Goal: Information Seeking & Learning: Learn about a topic

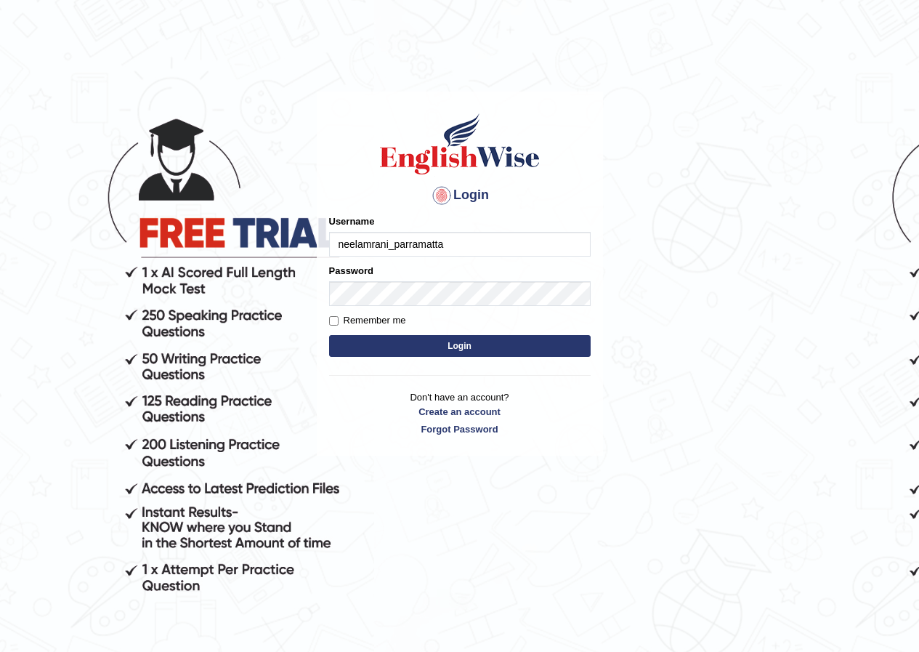
click at [460, 249] on input "neelamrani_parramatta" at bounding box center [460, 244] width 262 height 25
type input "n"
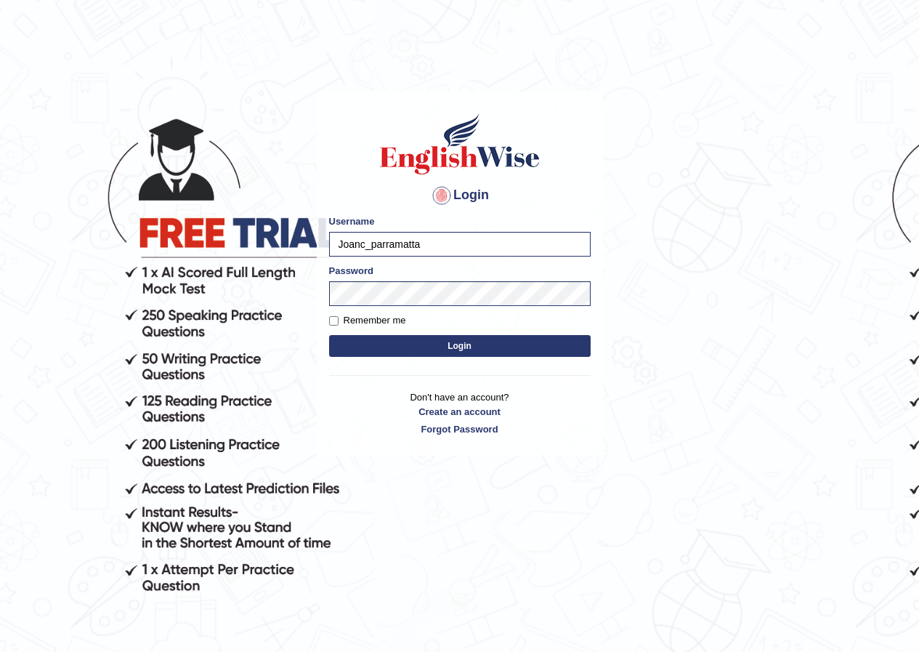
type input "Joanc_parramatta"
click at [490, 346] on button "Login" at bounding box center [460, 346] width 262 height 22
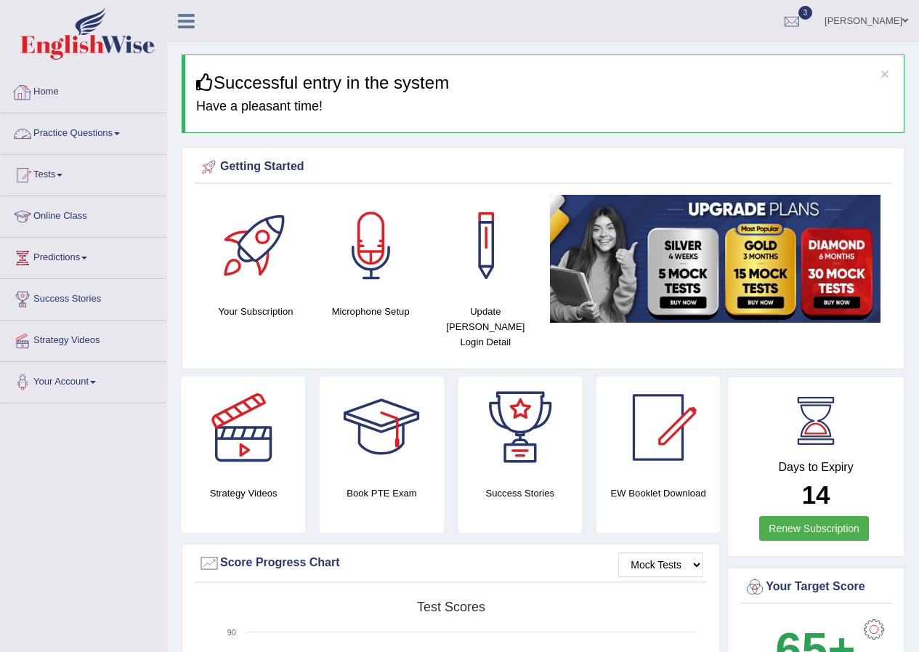
click at [124, 135] on link "Practice Questions" at bounding box center [84, 131] width 166 height 36
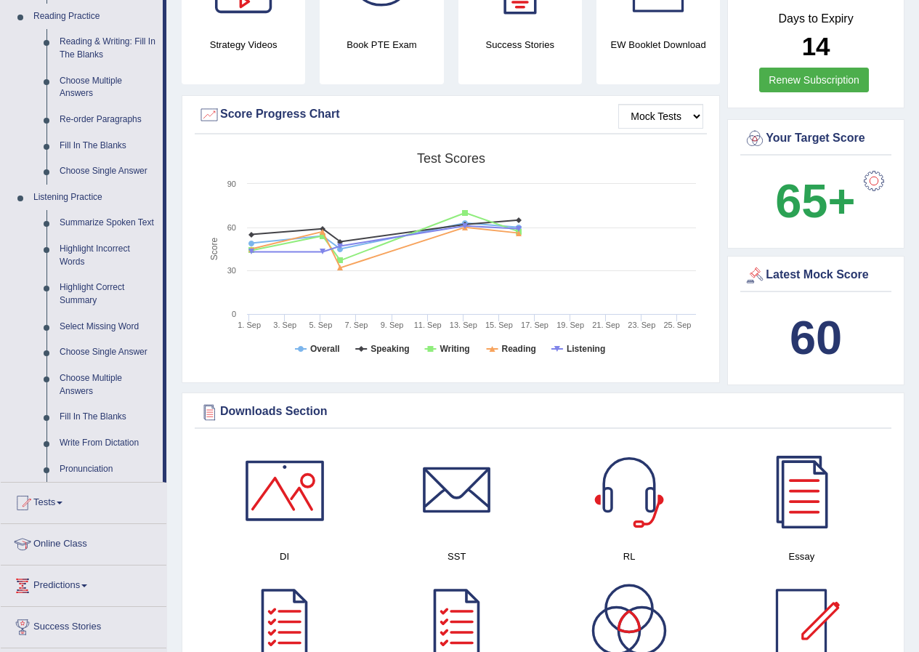
scroll to position [485, 0]
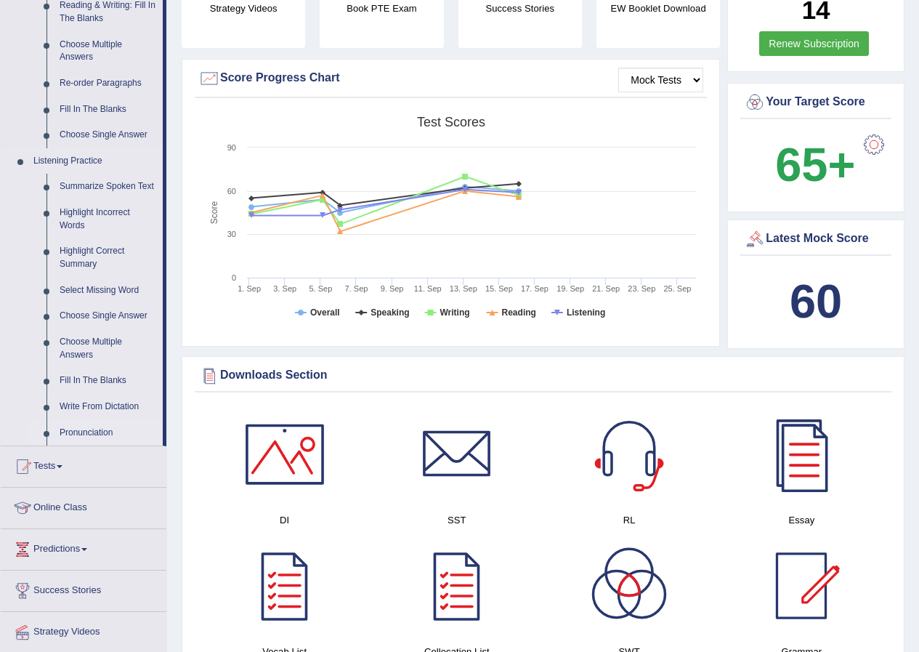
click at [88, 436] on link "Pronunciation" at bounding box center [108, 433] width 110 height 26
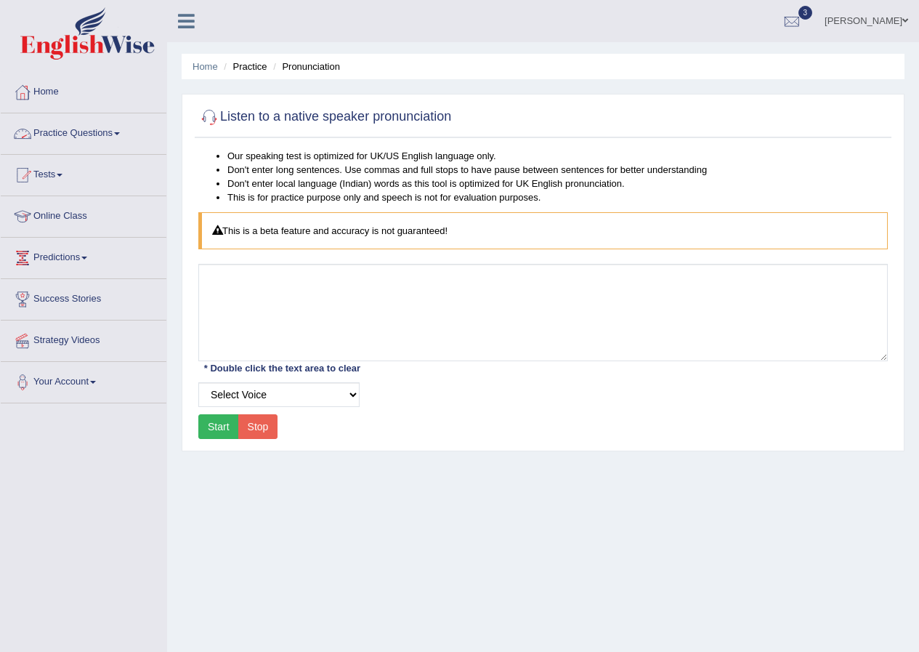
click at [120, 135] on link "Practice Questions" at bounding box center [84, 131] width 166 height 36
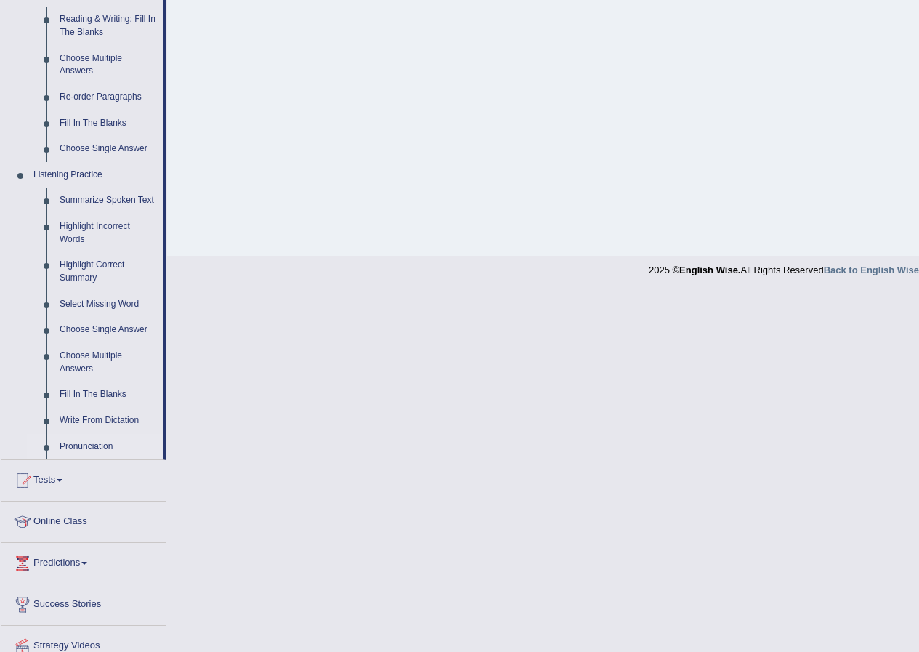
scroll to position [485, 0]
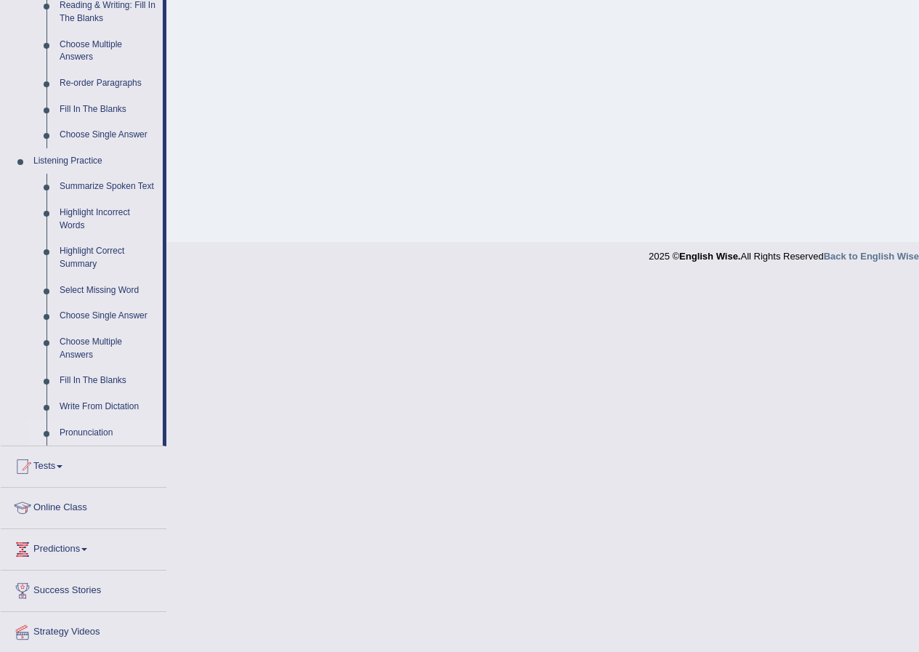
click at [163, 447] on link "Tests" at bounding box center [84, 464] width 166 height 36
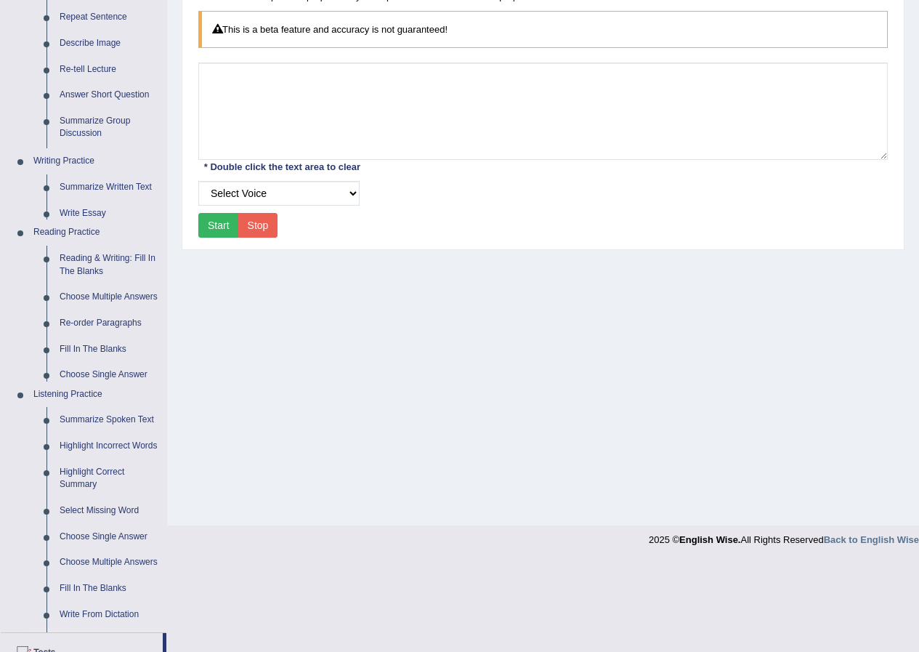
scroll to position [111, 0]
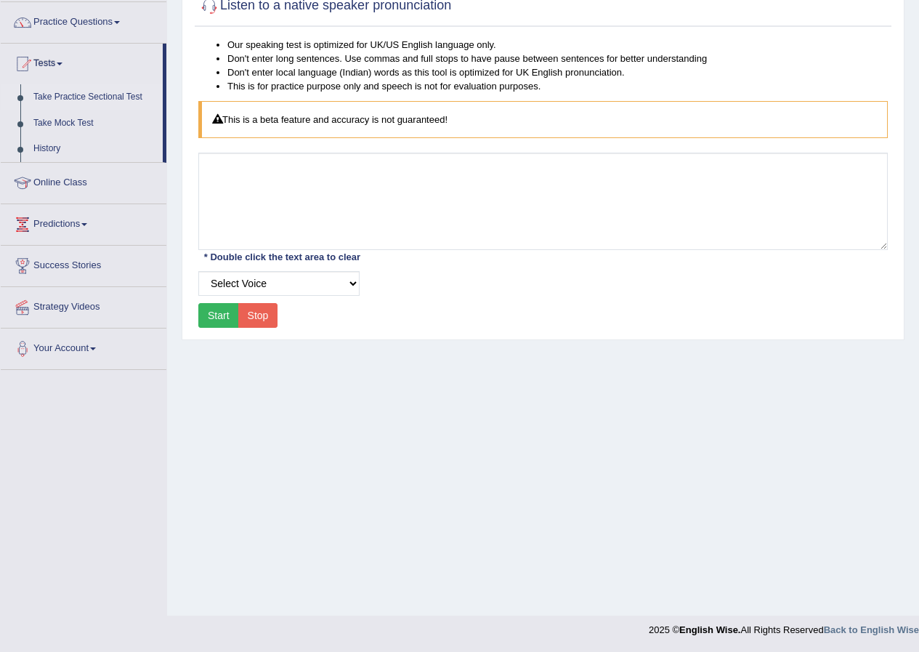
click at [129, 100] on link "Take Practice Sectional Test" at bounding box center [95, 97] width 136 height 26
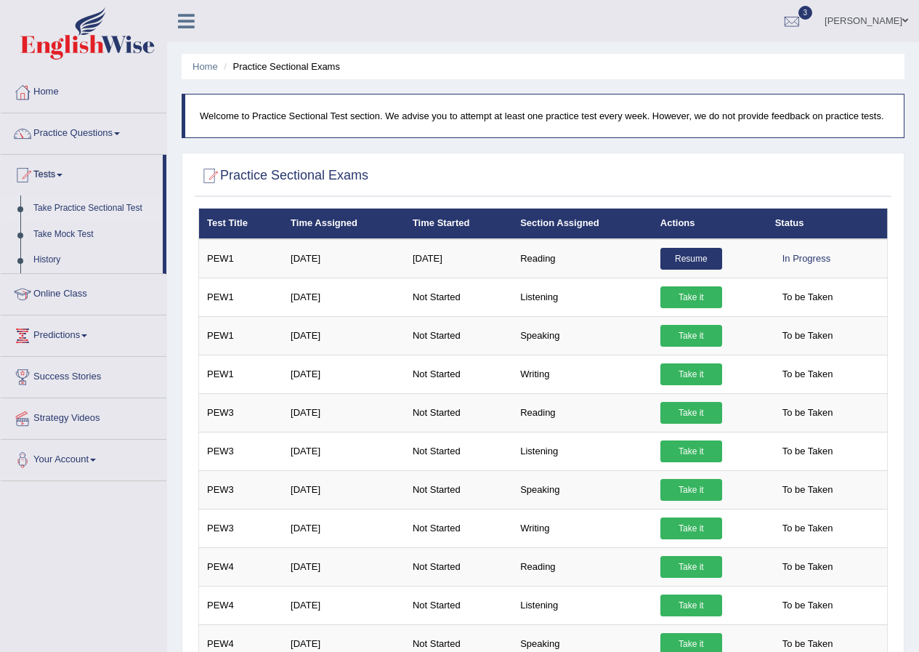
click at [98, 134] on link "Practice Questions" at bounding box center [84, 131] width 166 height 36
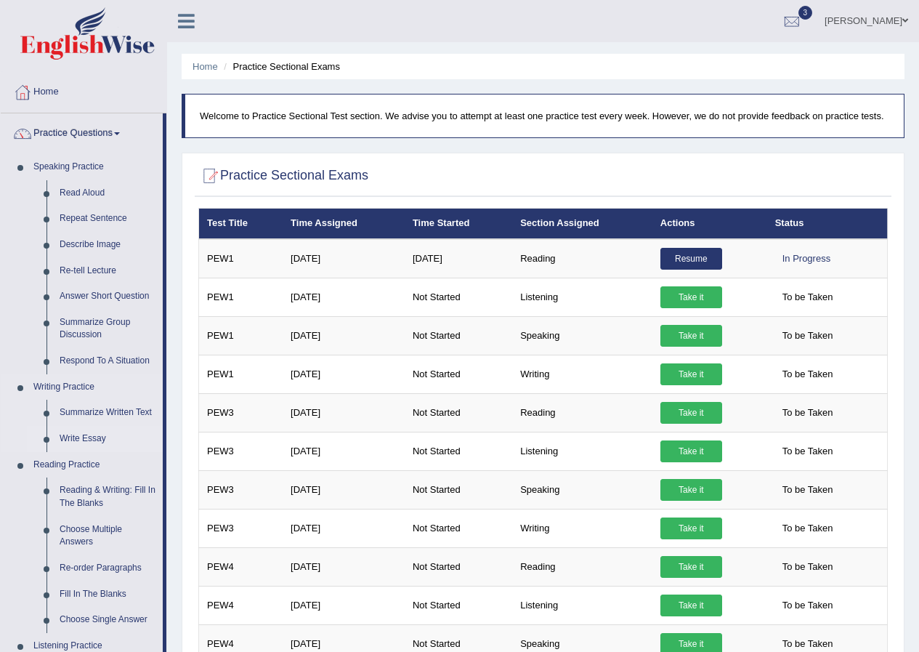
click at [80, 439] on link "Write Essay" at bounding box center [108, 439] width 110 height 26
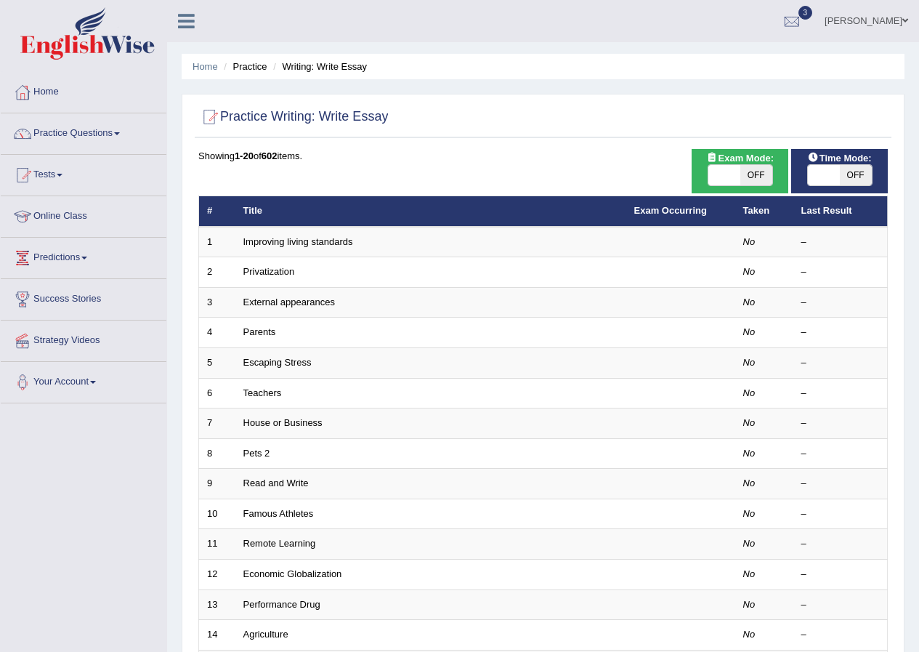
click at [752, 178] on span "OFF" at bounding box center [757, 175] width 32 height 20
checkbox input "true"
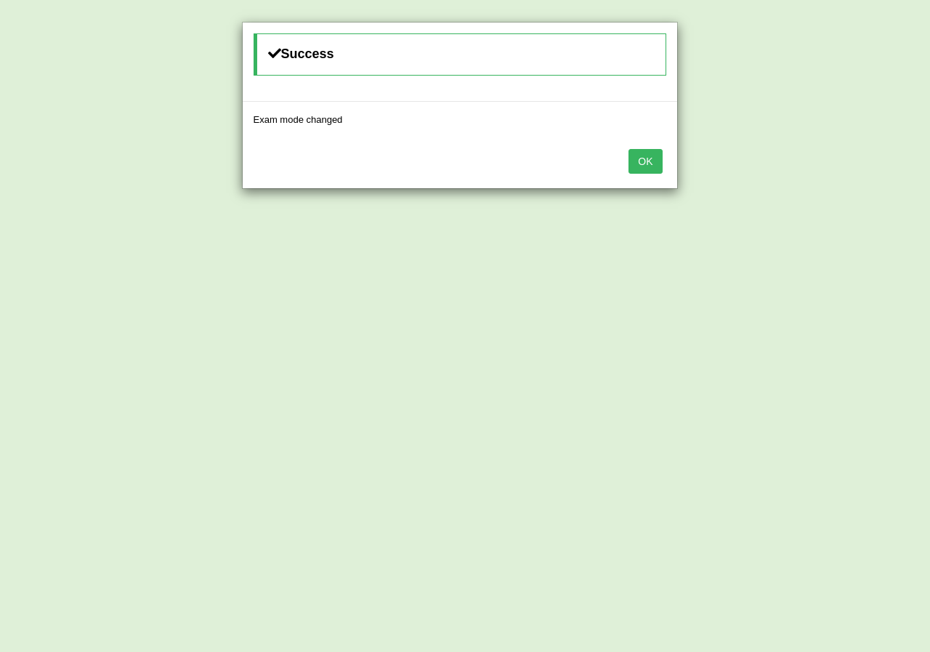
click at [641, 163] on button "OK" at bounding box center [645, 161] width 33 height 25
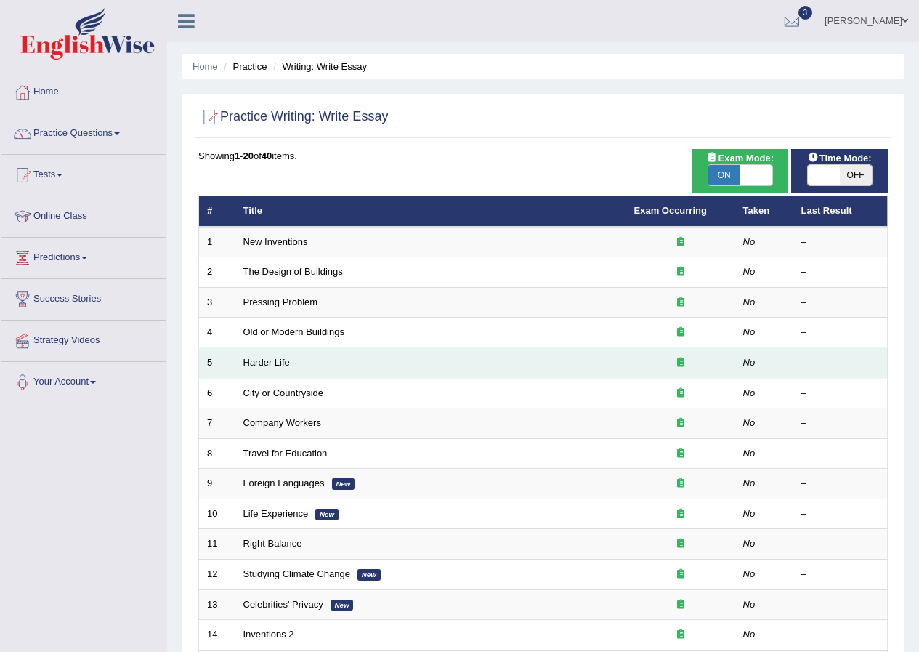
scroll to position [242, 0]
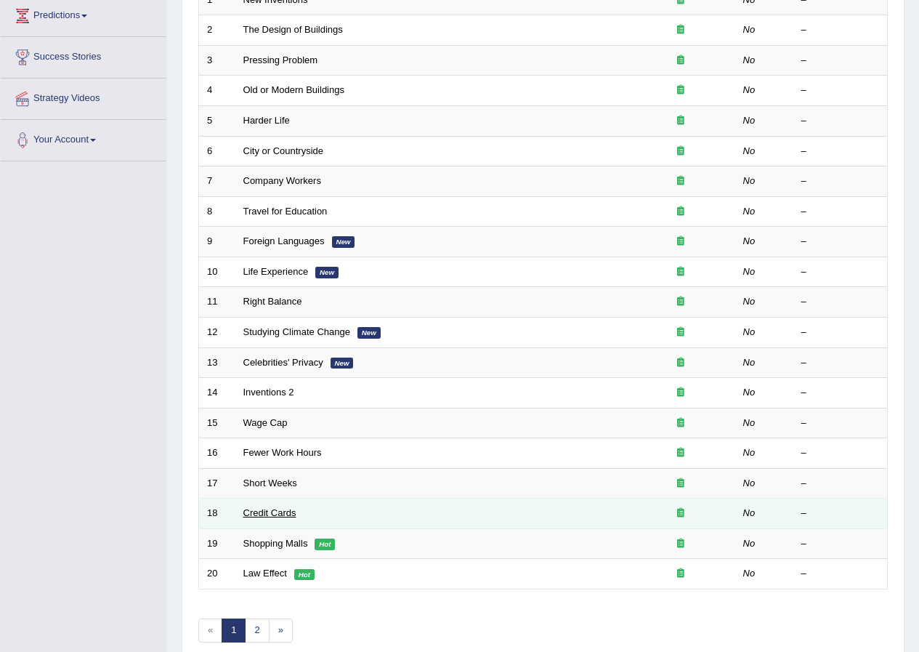
click at [275, 512] on link "Credit Cards" at bounding box center [269, 512] width 53 height 11
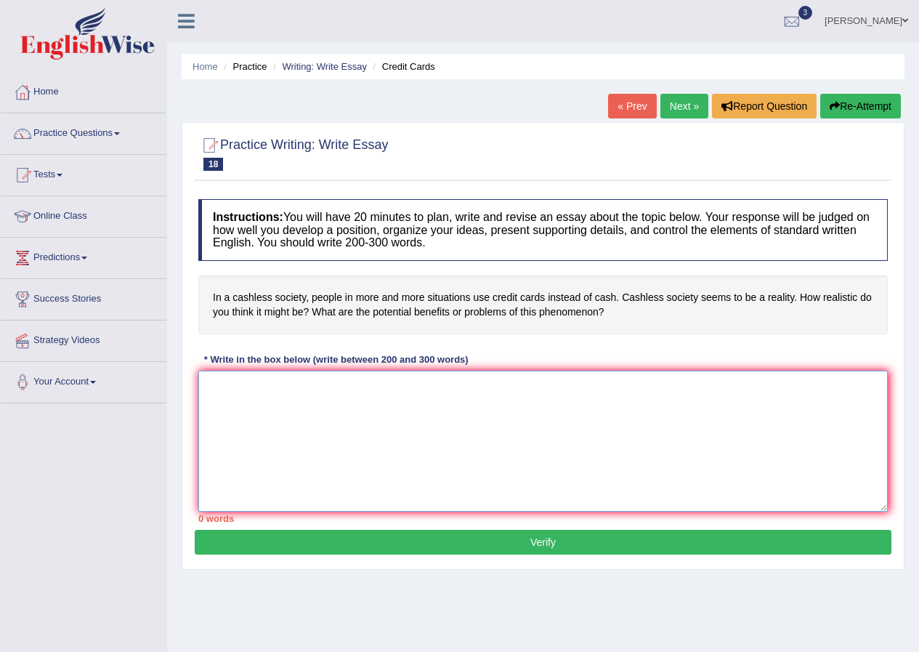
click at [234, 397] on textarea at bounding box center [543, 441] width 690 height 141
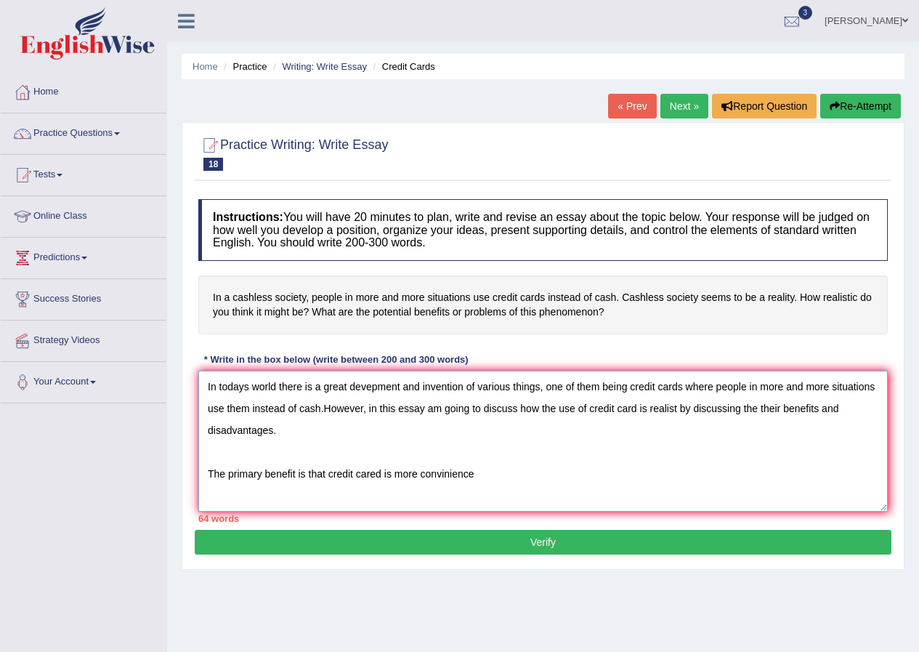
click at [375, 472] on textarea "In todays world there is a great devepment and invention of various things, one…" at bounding box center [543, 441] width 690 height 141
click at [475, 477] on textarea "In todays world there is a great devepment and invention of various things, one…" at bounding box center [543, 441] width 690 height 141
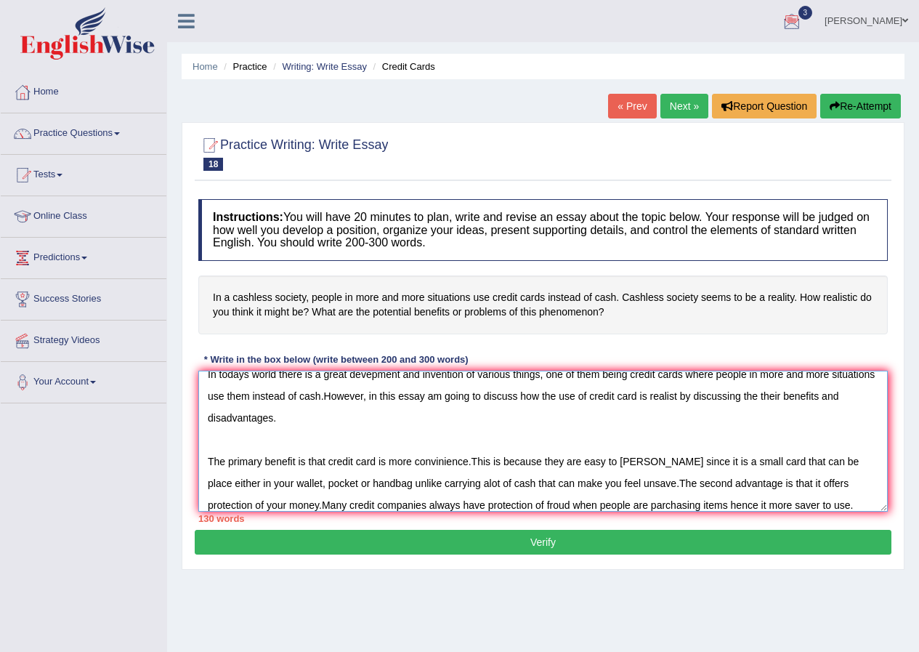
scroll to position [34, 0]
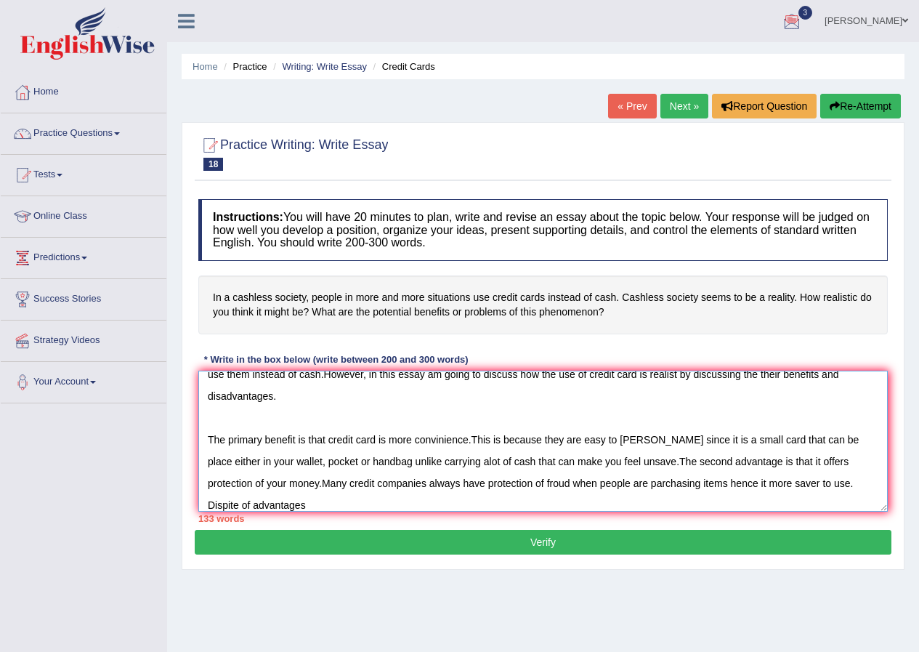
click at [250, 505] on textarea "In todays world there is a great devepment and invention of various things, one…" at bounding box center [543, 441] width 690 height 141
click at [327, 503] on textarea "In todays world there is a great devepment and invention of various things, one…" at bounding box center [543, 441] width 690 height 141
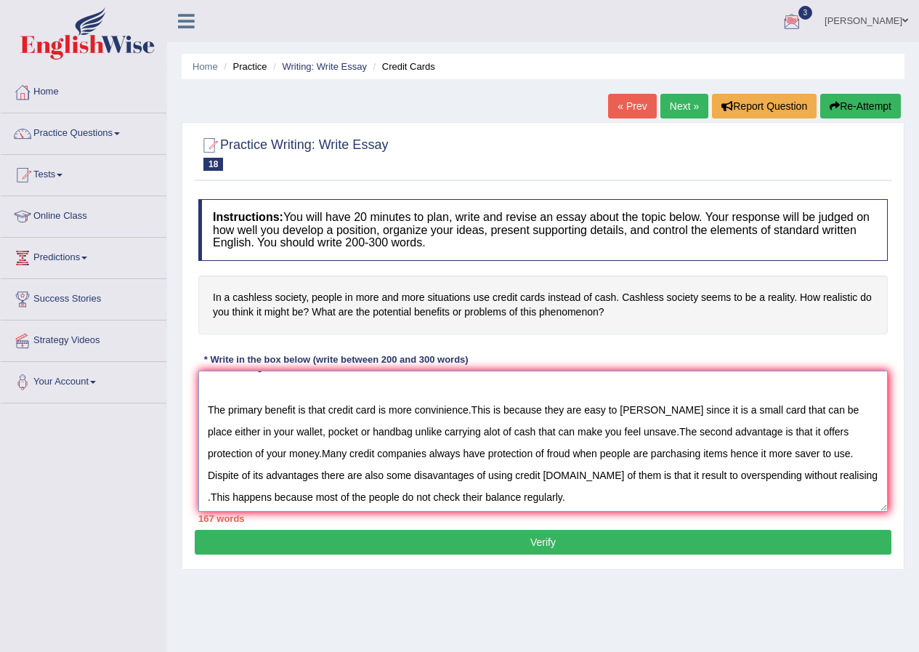
scroll to position [65, 0]
drag, startPoint x: 637, startPoint y: 438, endPoint x: 930, endPoint y: 420, distance: 292.7
click at [777, 444] on textarea "In todays world there is a great devepment and invention of various things, one…" at bounding box center [543, 441] width 690 height 141
click at [420, 611] on div "Home Practice Writing: Write Essay Credit Cards « Prev Next » Report Question R…" at bounding box center [543, 363] width 752 height 727
click at [549, 496] on textarea "In todays world there is a great devepment and invention of various things, one…" at bounding box center [543, 441] width 690 height 141
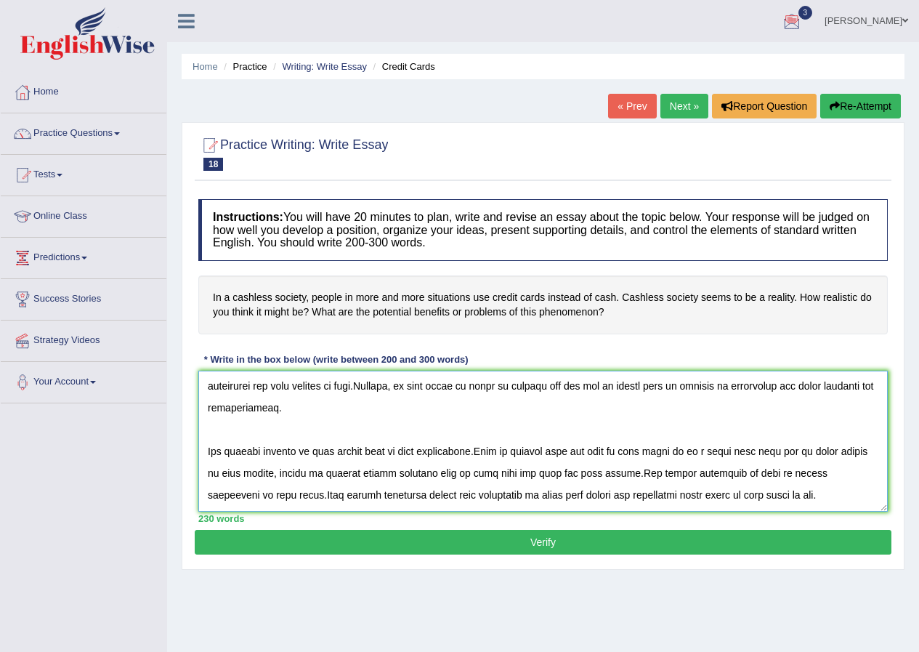
scroll to position [29, 0]
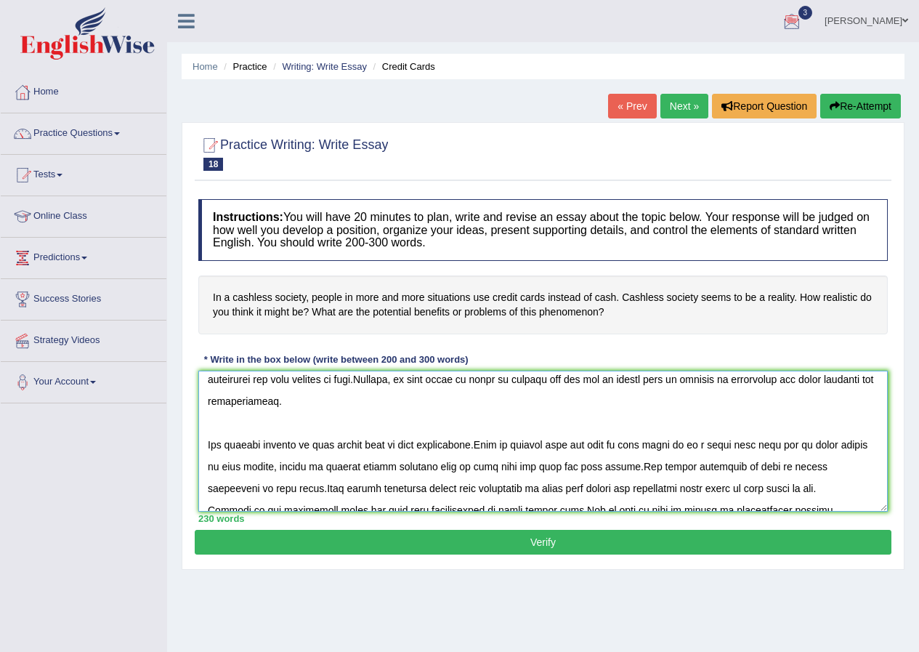
click at [771, 488] on textarea at bounding box center [543, 441] width 690 height 141
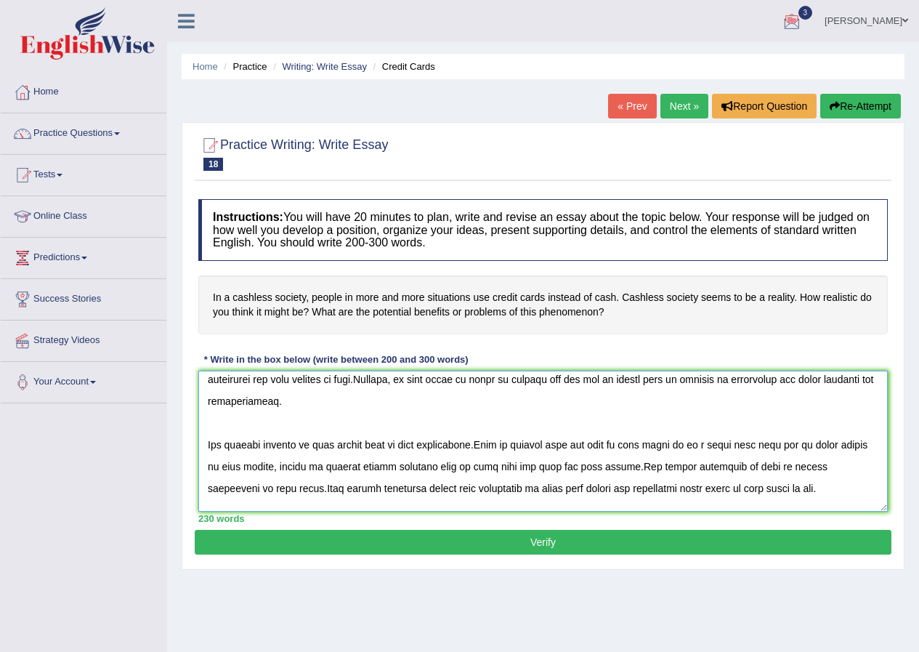
scroll to position [34, 0]
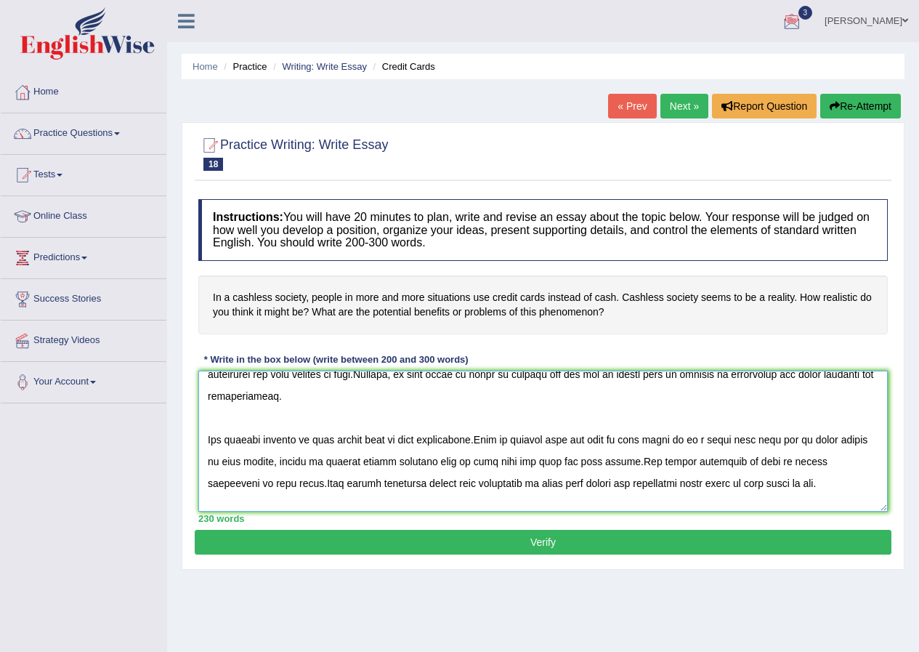
type textarea "In todays world there is a great devepment and invention of various things, one…"
click at [552, 543] on button "Verify" at bounding box center [543, 542] width 697 height 25
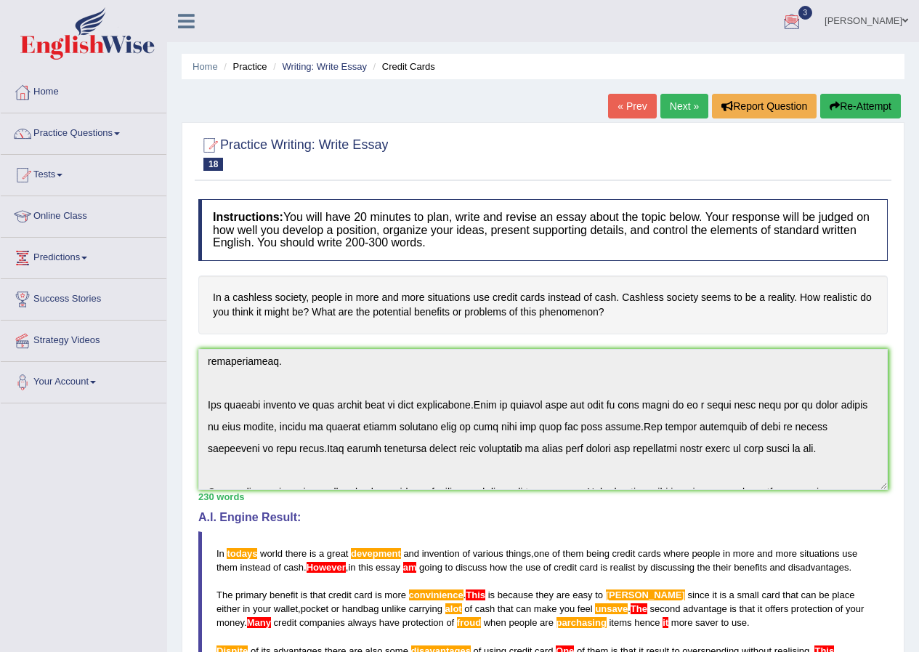
scroll to position [0, 0]
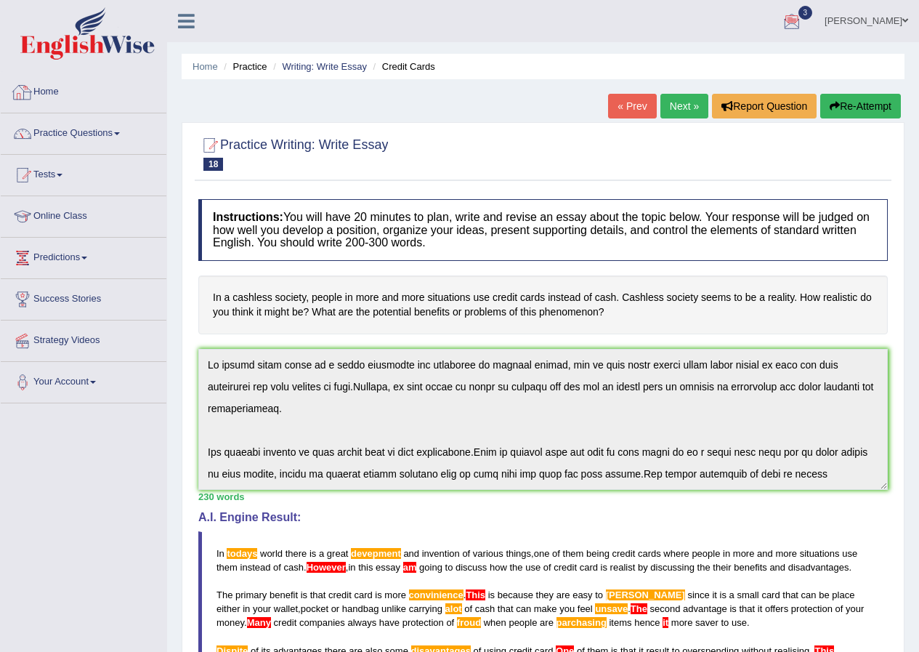
click at [30, 91] on div at bounding box center [23, 92] width 22 height 22
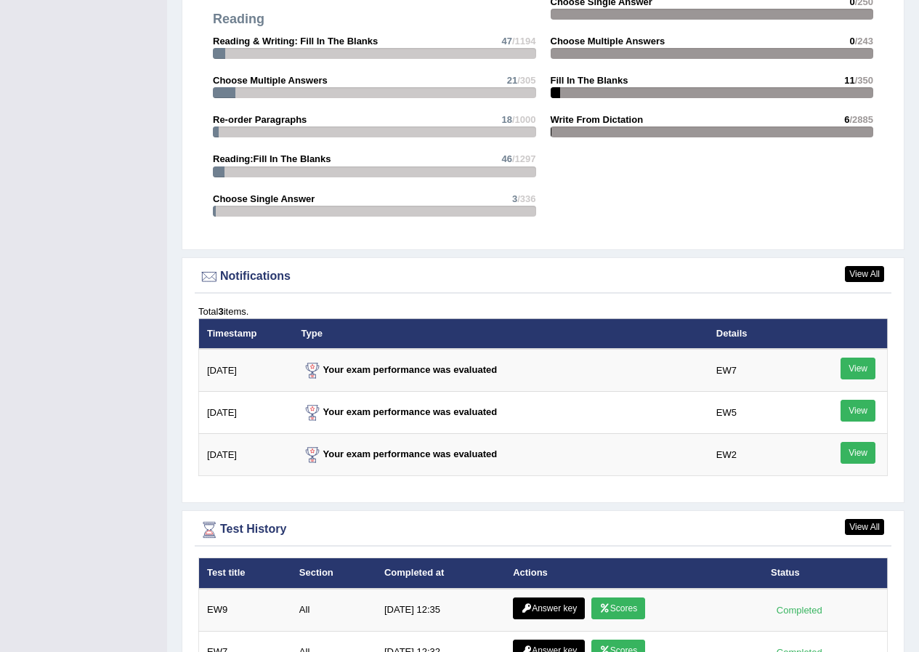
scroll to position [1732, 0]
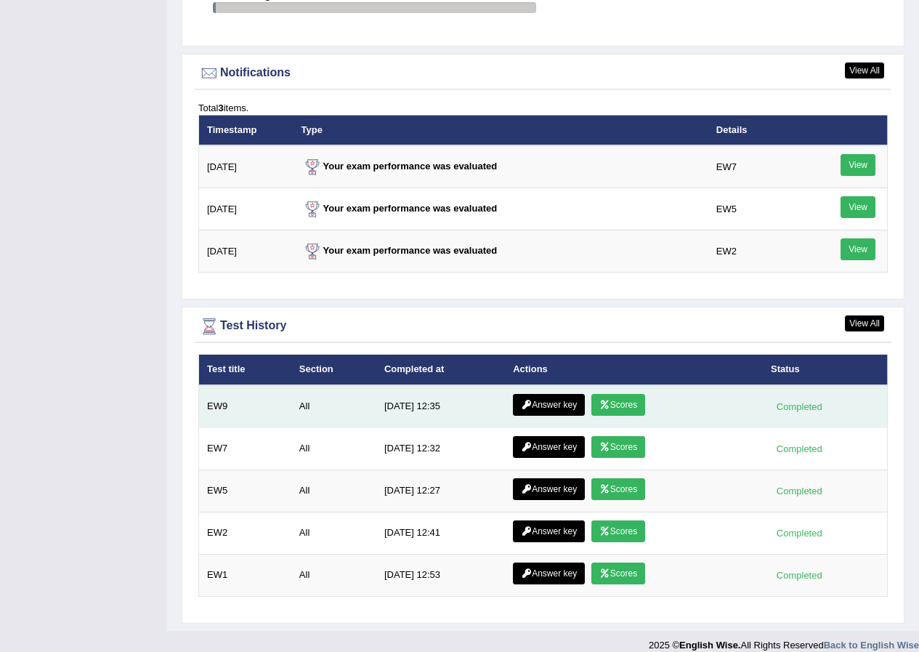
click at [561, 397] on link "Answer key" at bounding box center [549, 405] width 72 height 22
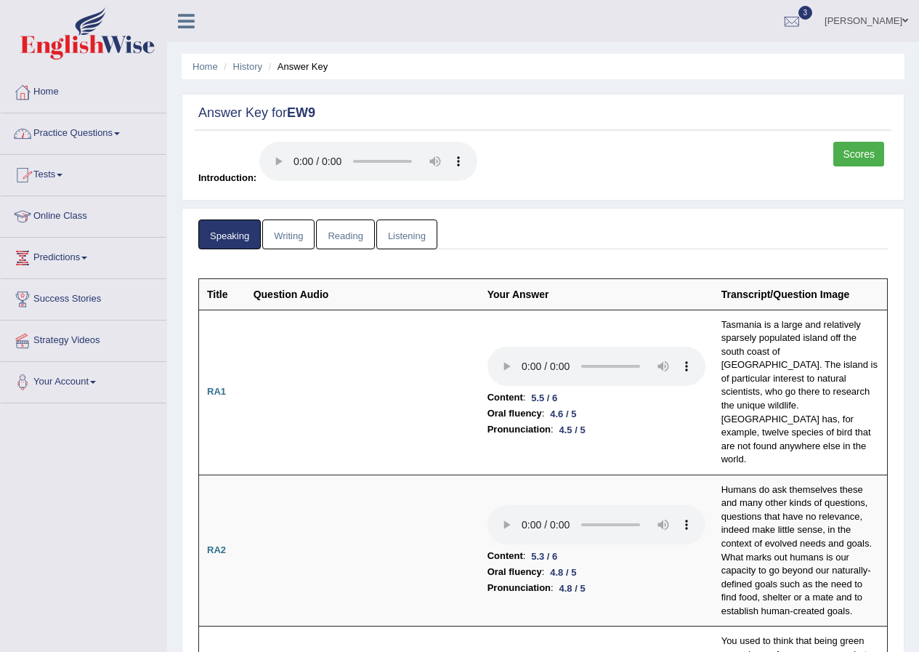
click at [119, 129] on link "Practice Questions" at bounding box center [84, 131] width 166 height 36
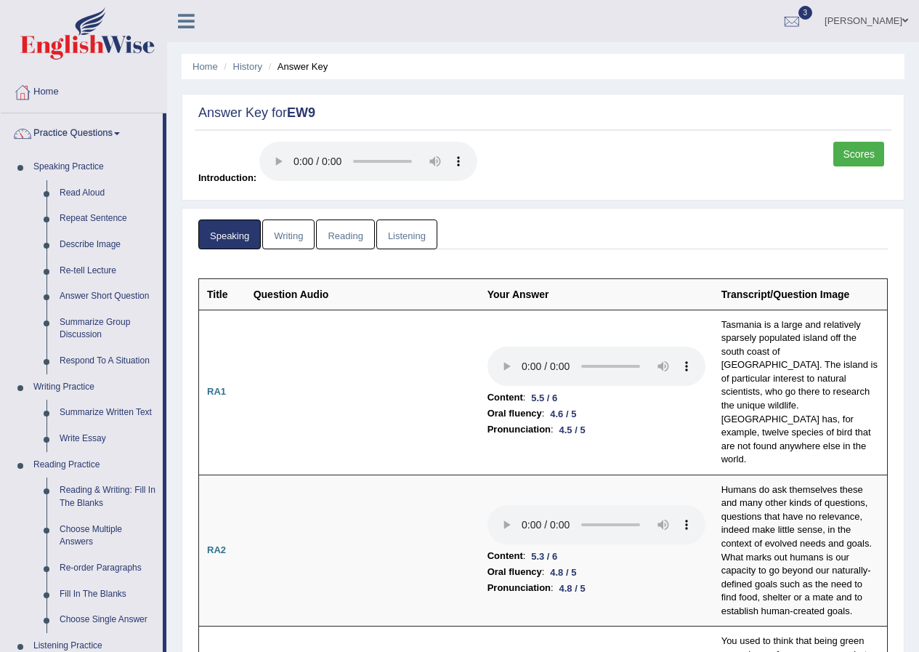
click at [292, 239] on link "Writing" at bounding box center [288, 234] width 52 height 30
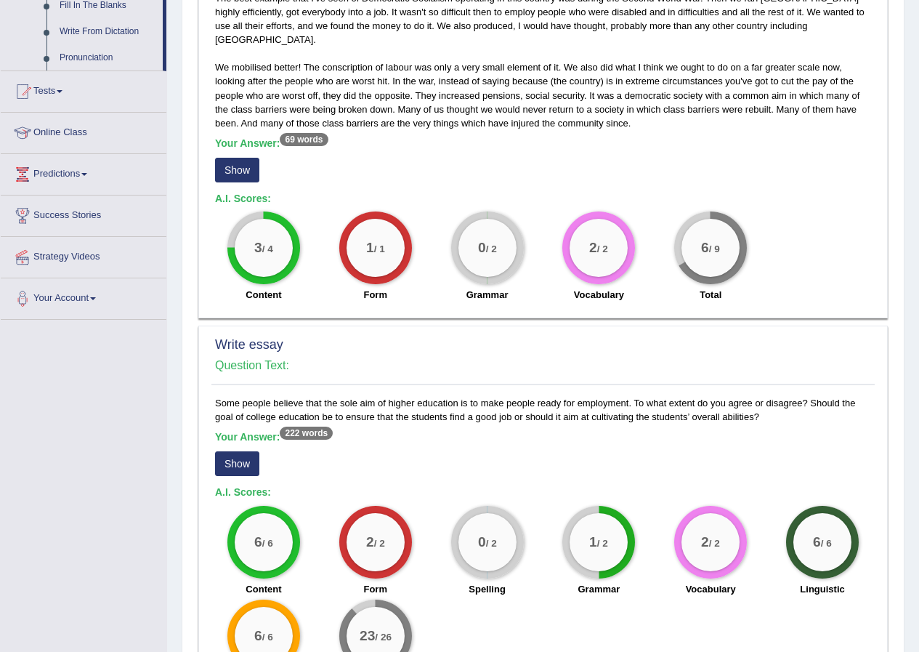
scroll to position [953, 0]
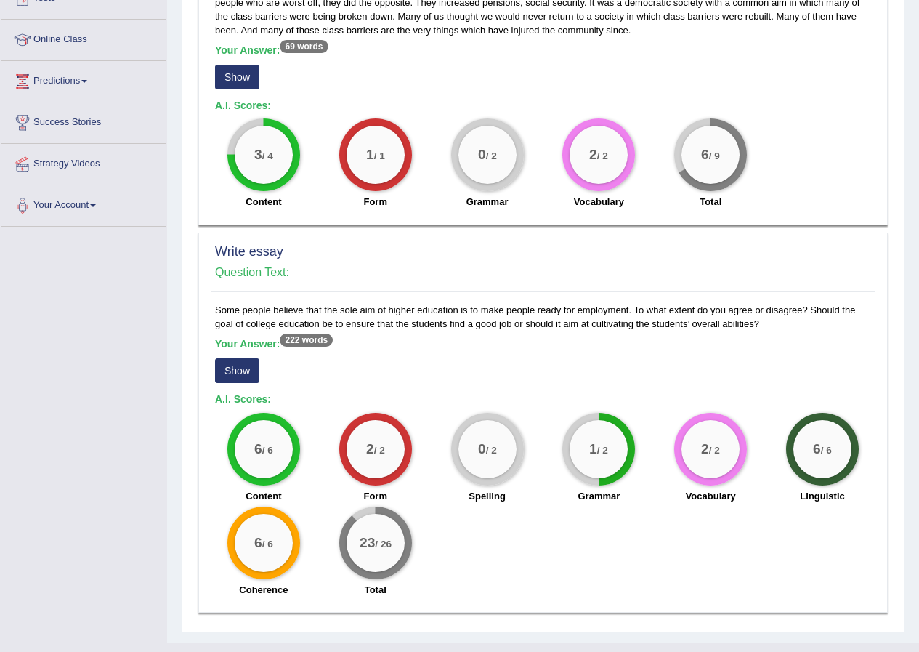
click at [241, 358] on button "Show" at bounding box center [237, 370] width 44 height 25
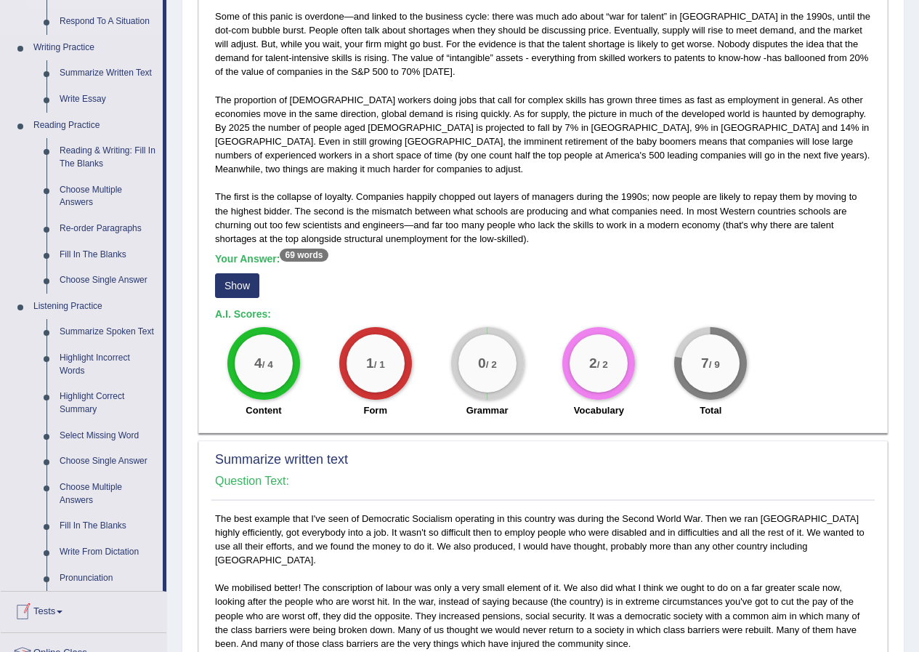
scroll to position [136, 0]
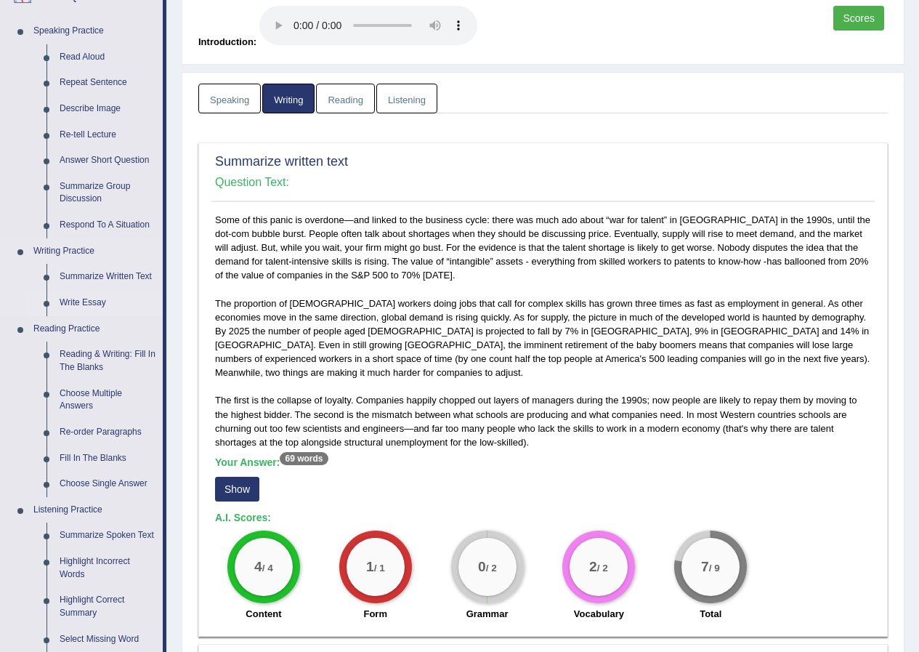
click at [101, 302] on link "Write Essay" at bounding box center [108, 303] width 110 height 26
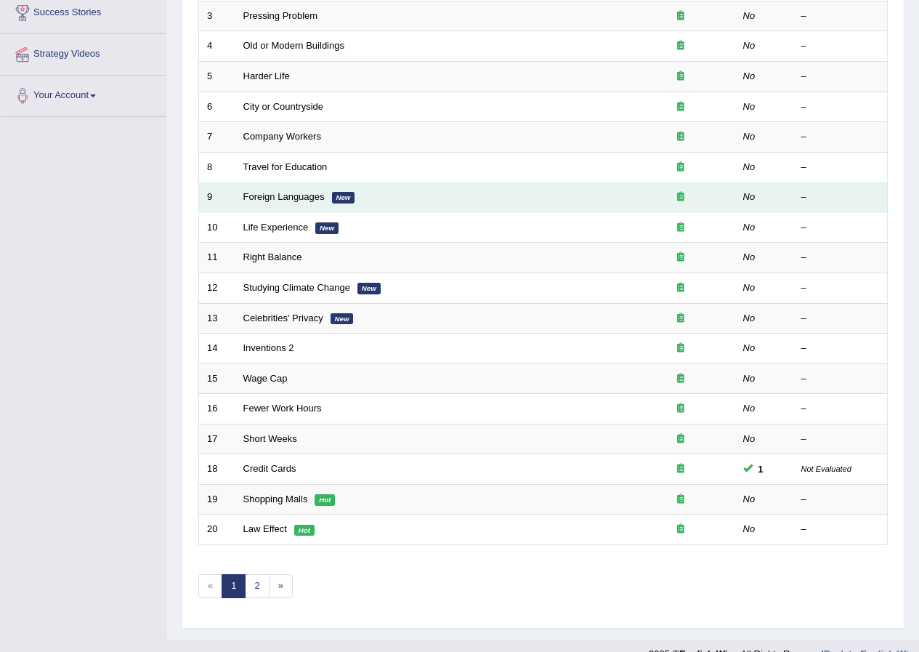
scroll to position [310, 0]
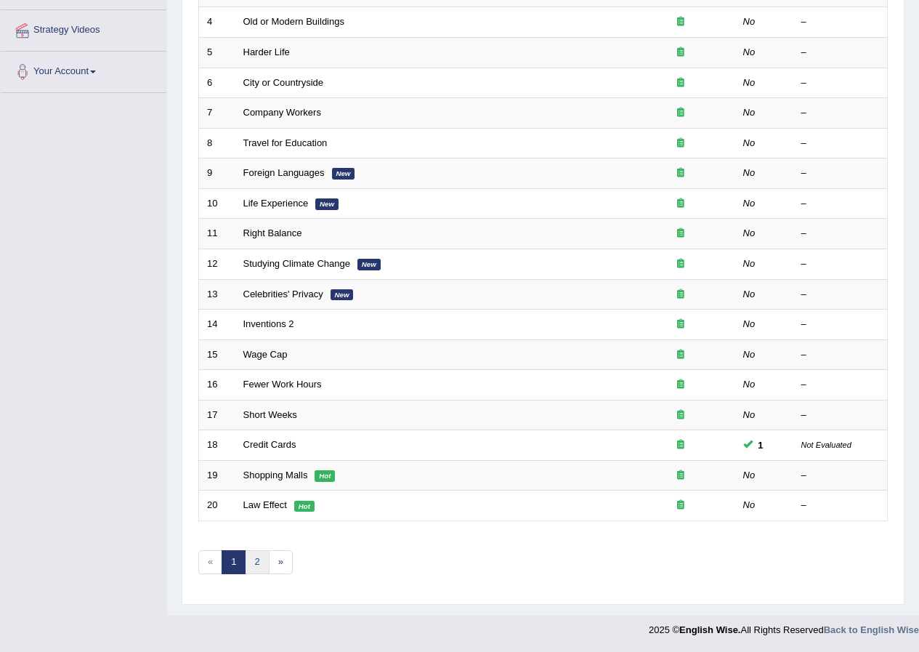
click at [257, 563] on link "2" at bounding box center [257, 562] width 24 height 24
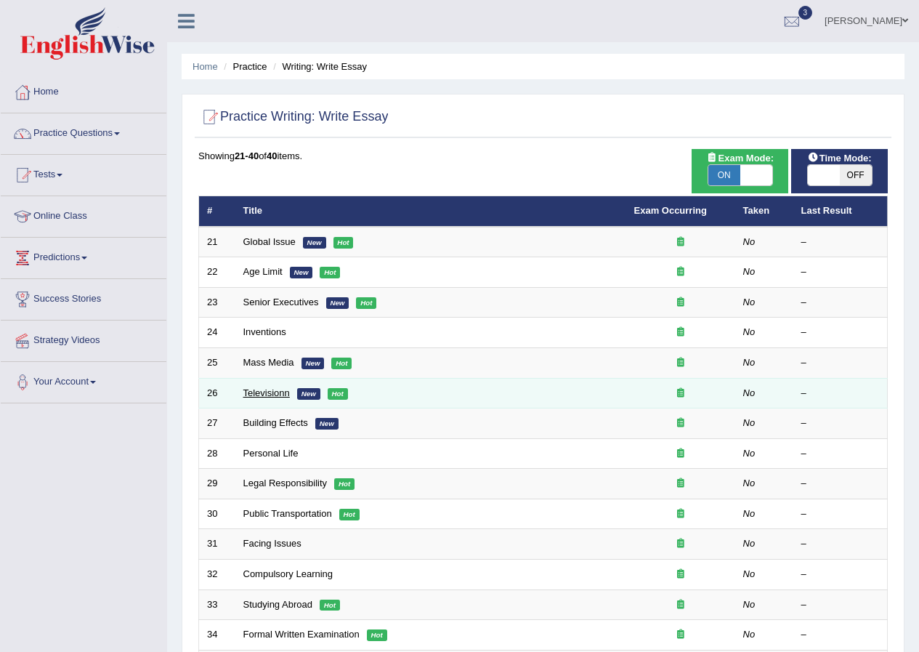
click at [272, 392] on link "Televisionn" at bounding box center [266, 392] width 47 height 11
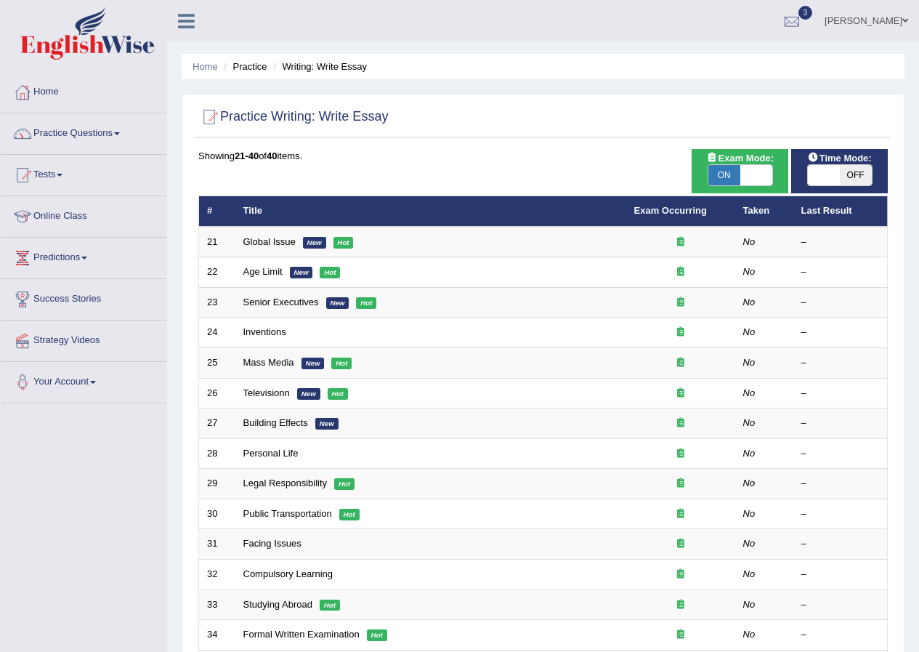
click at [855, 174] on span "OFF" at bounding box center [856, 175] width 32 height 20
checkbox input "true"
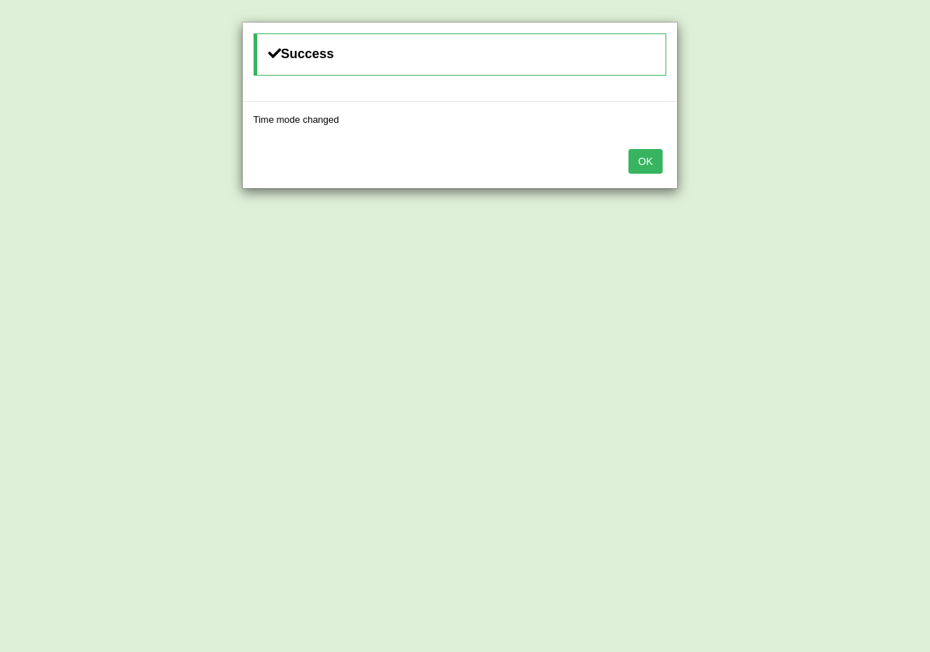
click at [648, 166] on button "OK" at bounding box center [645, 161] width 33 height 25
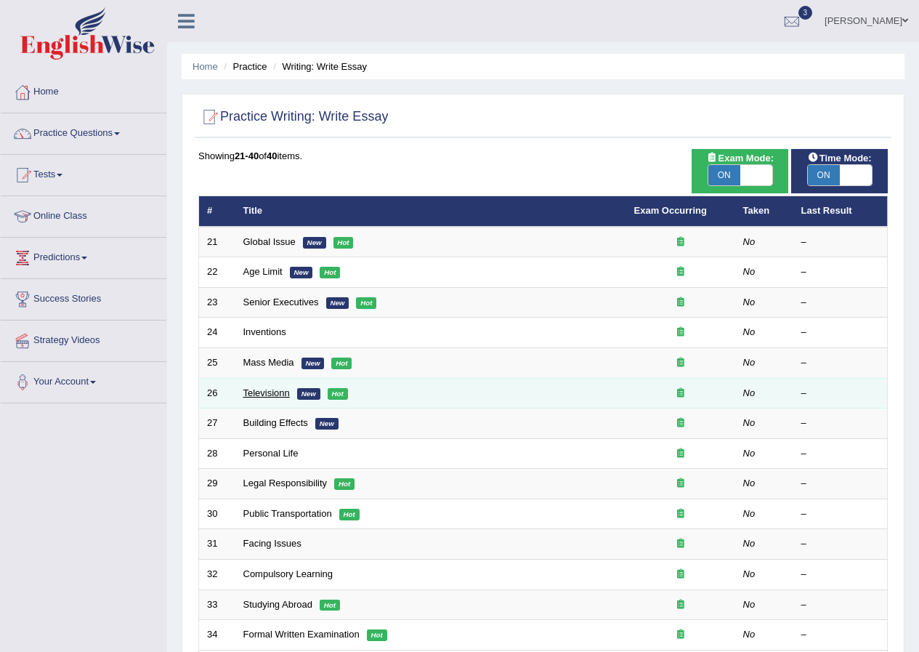
click at [263, 390] on link "Televisionn" at bounding box center [266, 392] width 47 height 11
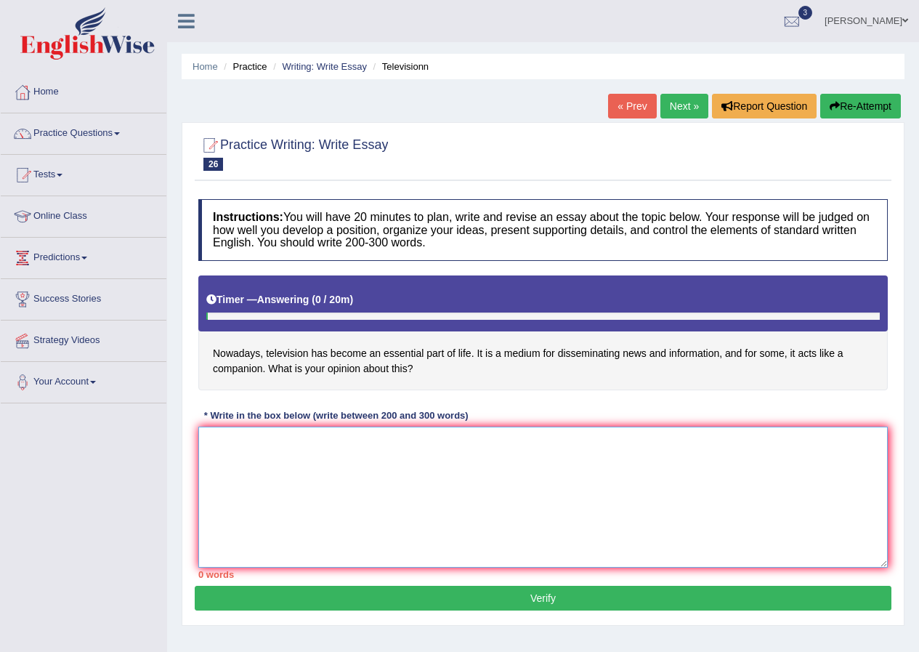
click at [236, 442] on textarea at bounding box center [543, 497] width 690 height 141
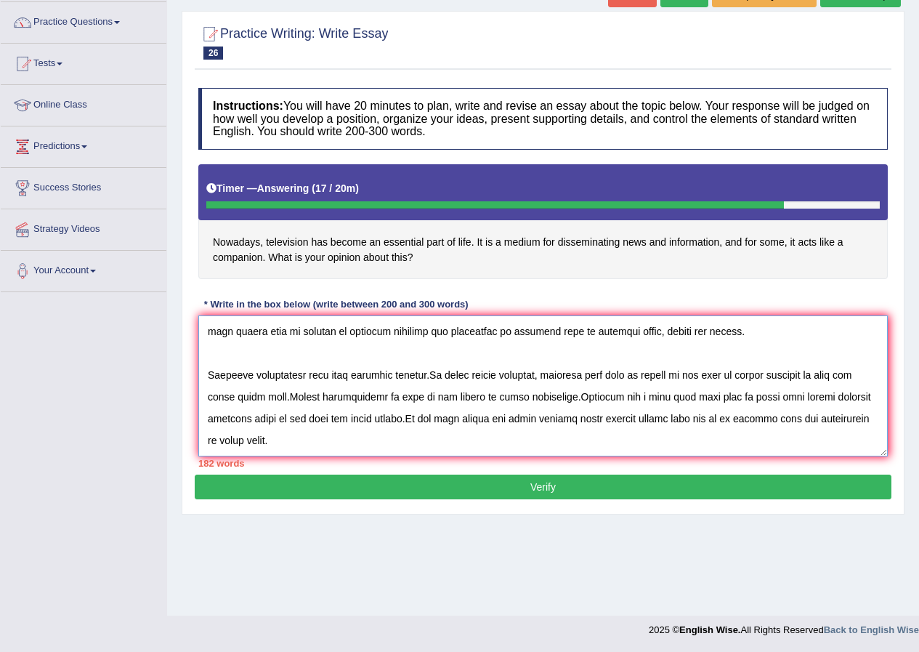
scroll to position [153, 0]
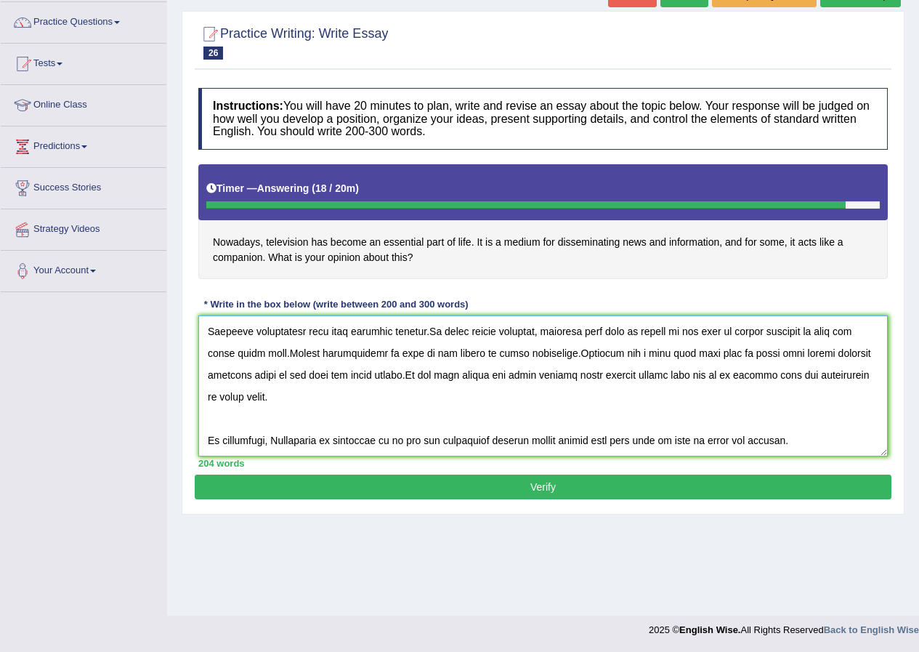
type textarea "Nowdays, television have become an essential part of life becouse it is a mediu…"
click at [624, 487] on button "Verify" at bounding box center [543, 487] width 697 height 25
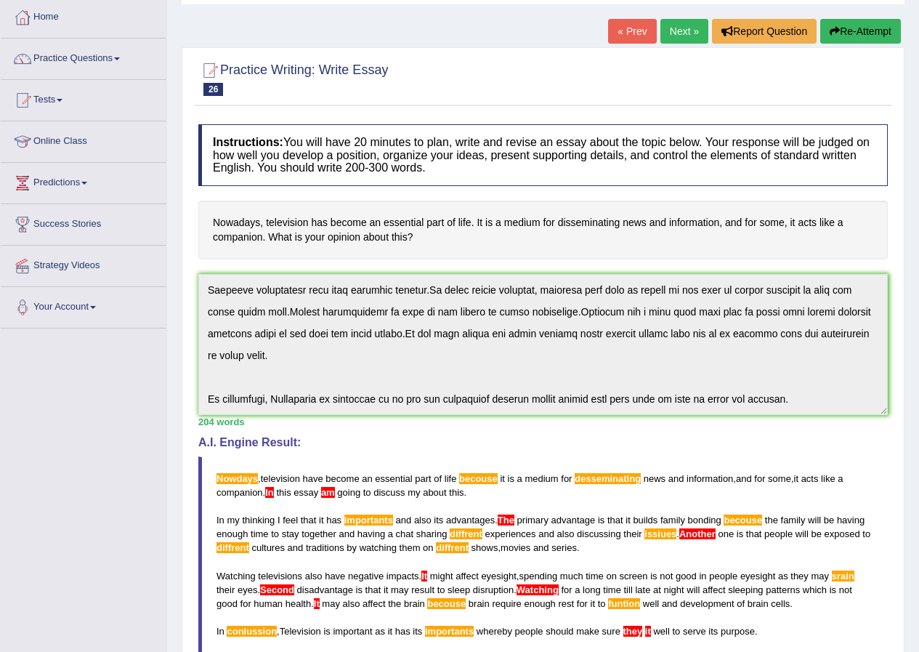
scroll to position [0, 0]
